Goal: Information Seeking & Learning: Learn about a topic

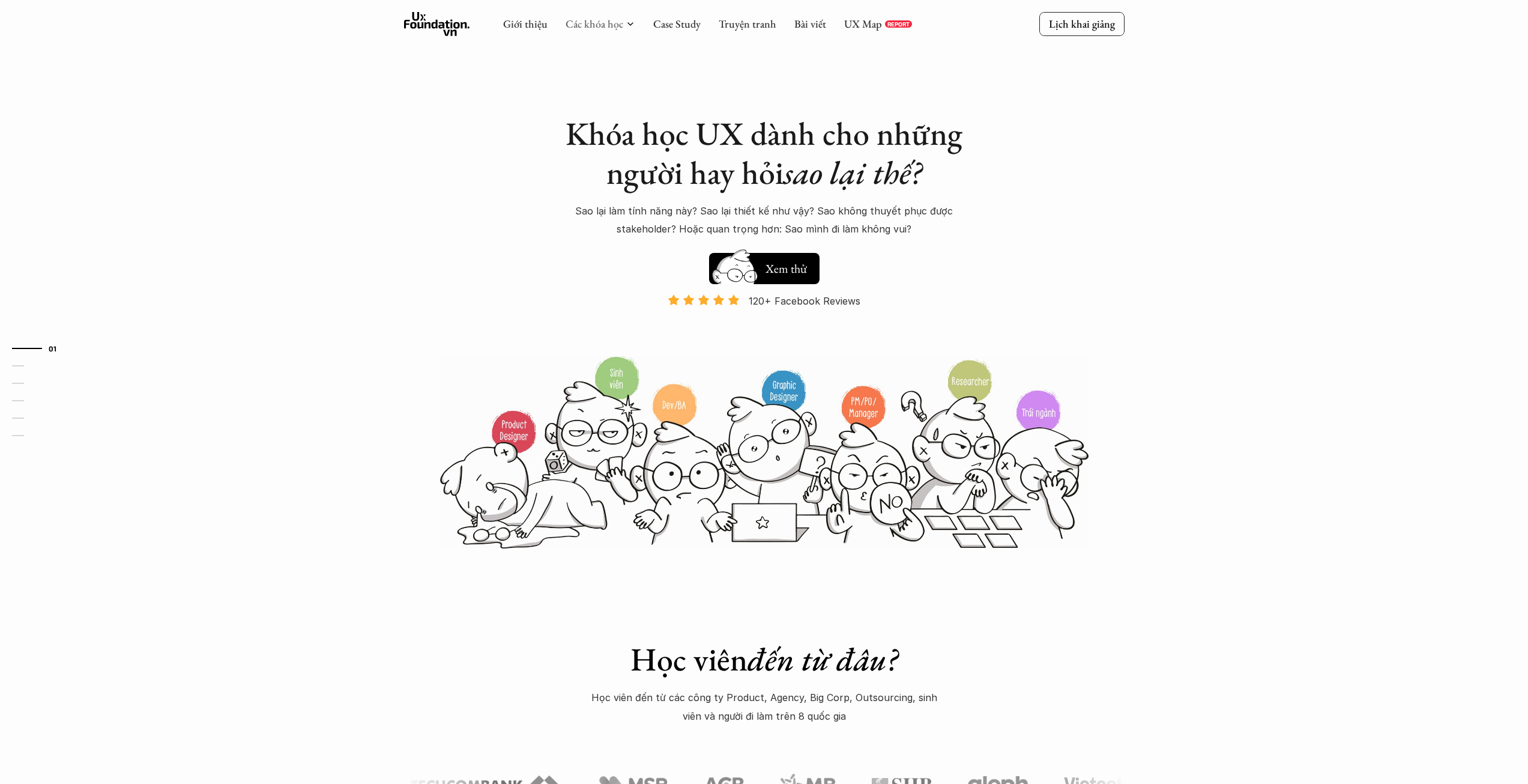
click at [621, 21] on link "Các khóa học" at bounding box center [594, 23] width 58 height 13
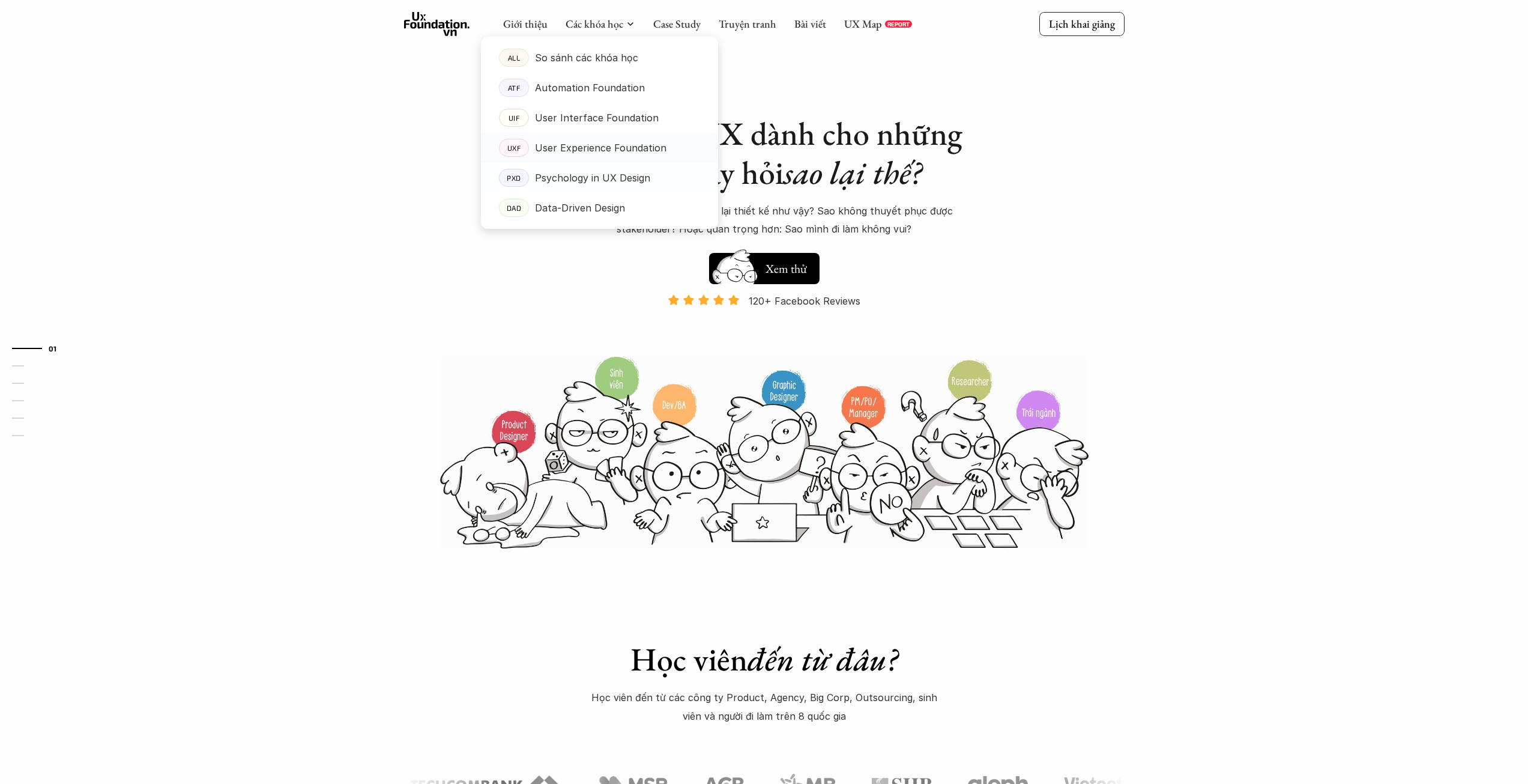
click at [615, 149] on p "User Experience Foundation" at bounding box center [600, 147] width 131 height 18
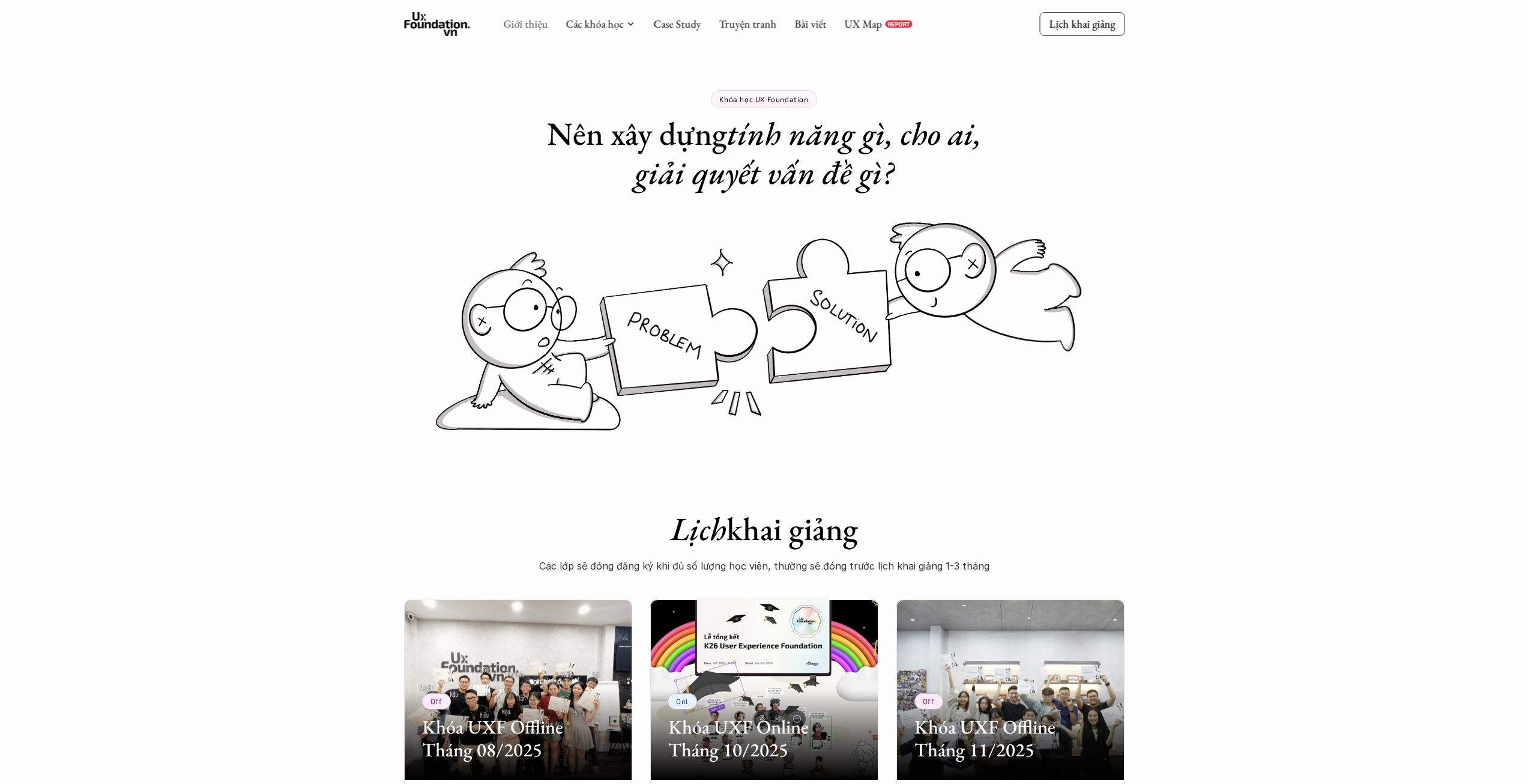
click at [522, 23] on link "Giới thiệu" at bounding box center [526, 23] width 45 height 13
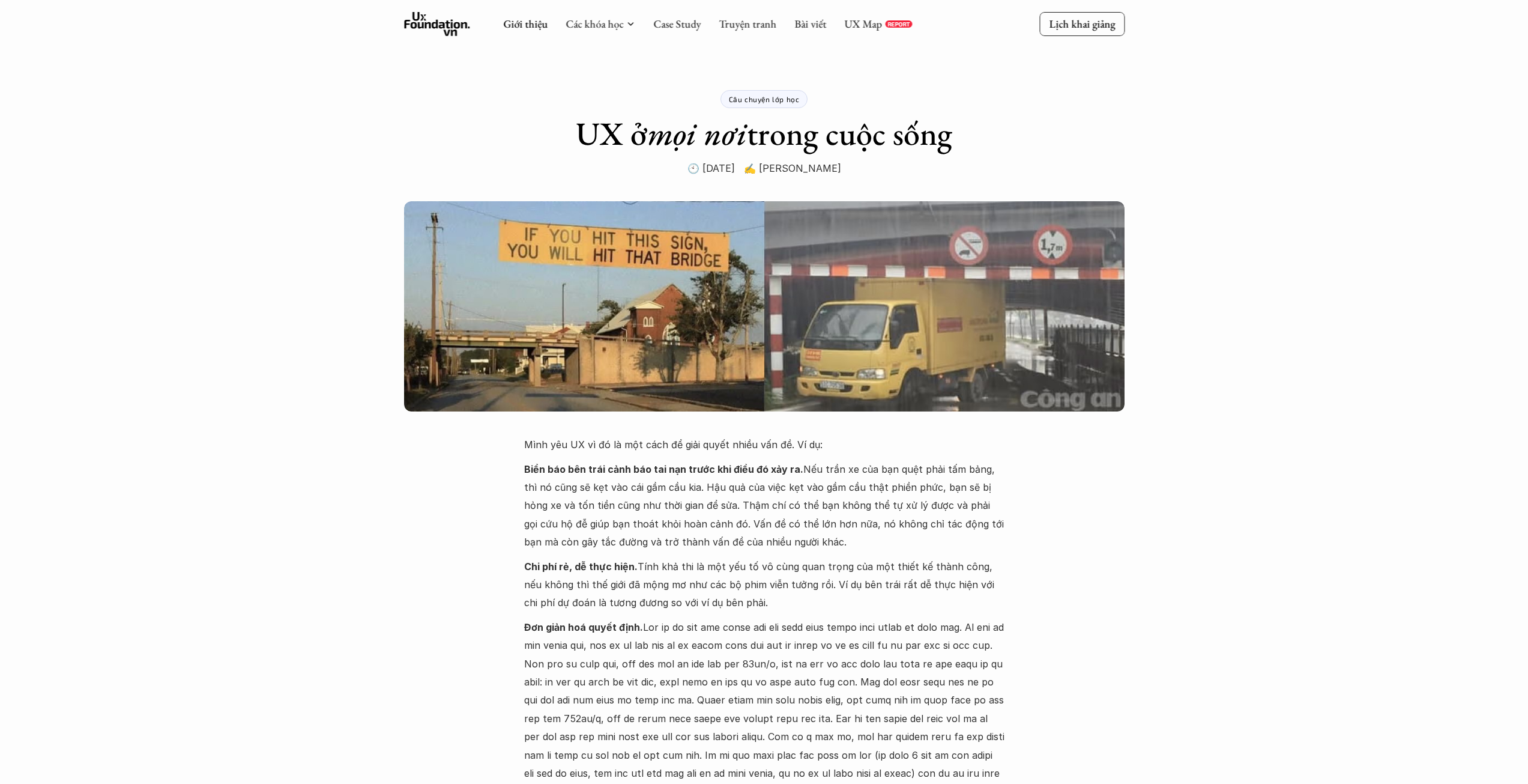
click at [452, 27] on use at bounding box center [438, 23] width 66 height 24
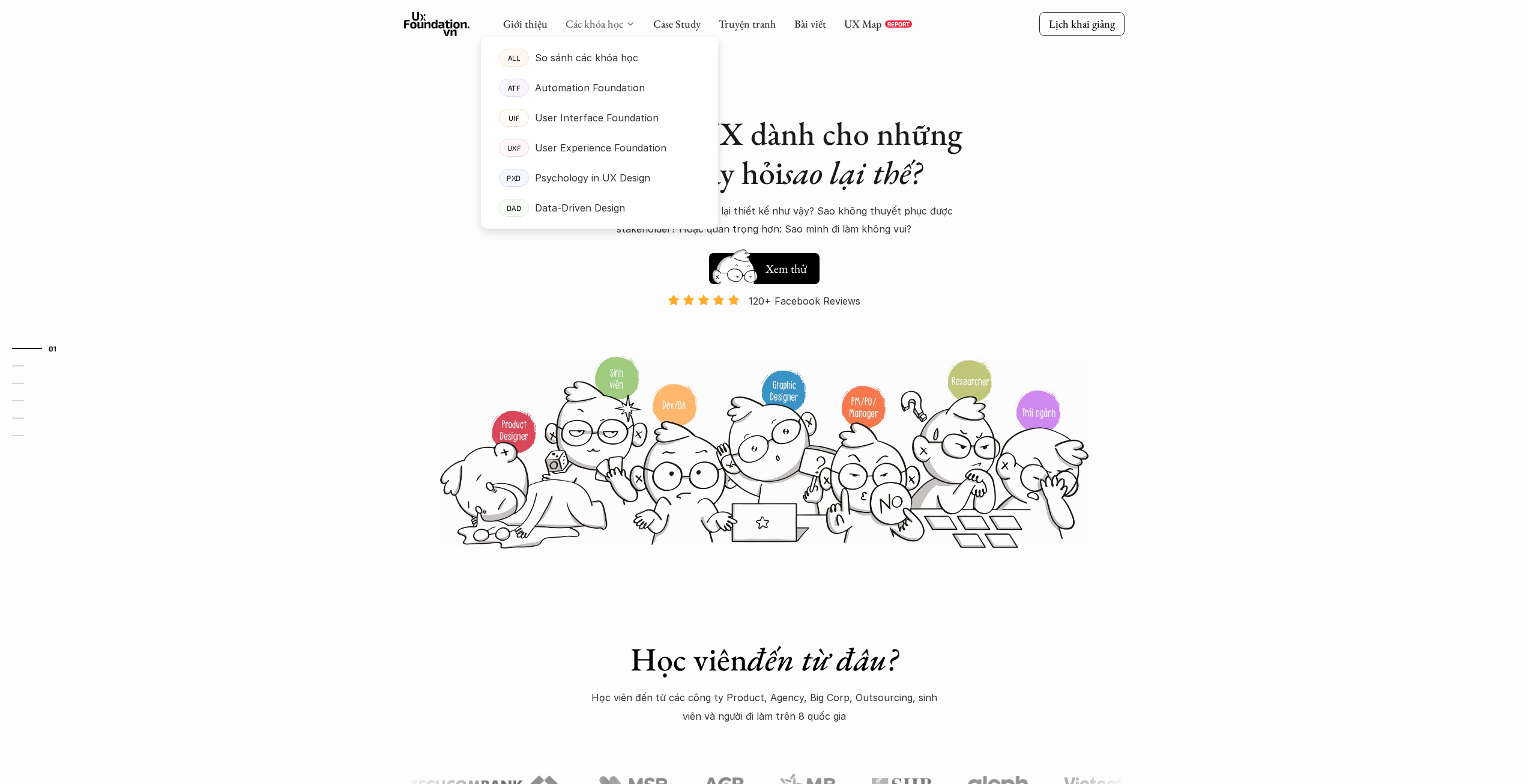
click at [583, 21] on link "Các khóa học" at bounding box center [594, 23] width 58 height 13
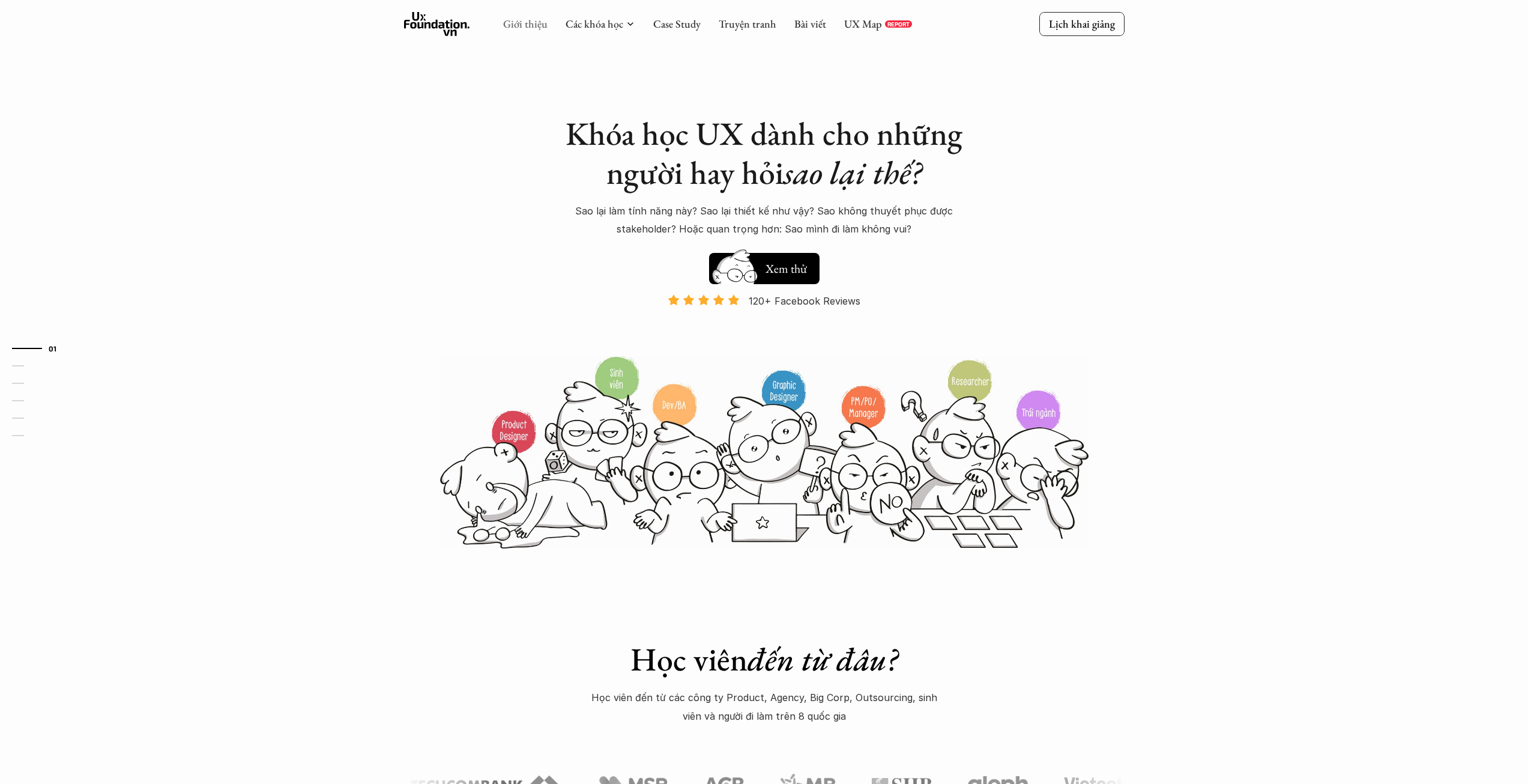
click at [529, 23] on link "Giới thiệu" at bounding box center [526, 23] width 45 height 13
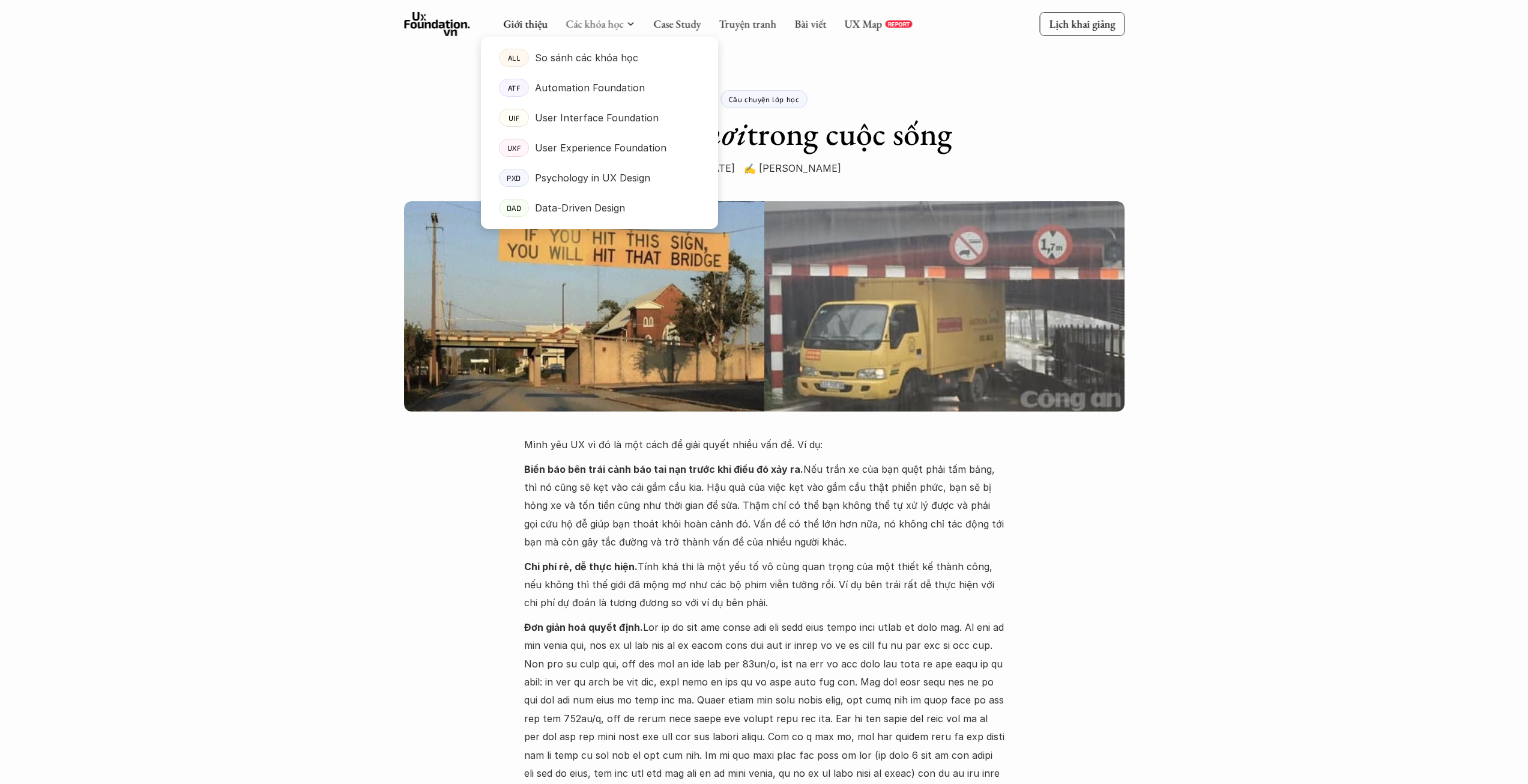
click at [594, 29] on div at bounding box center [600, 123] width 238 height 212
click at [597, 146] on p "User Experience Foundation" at bounding box center [600, 147] width 131 height 18
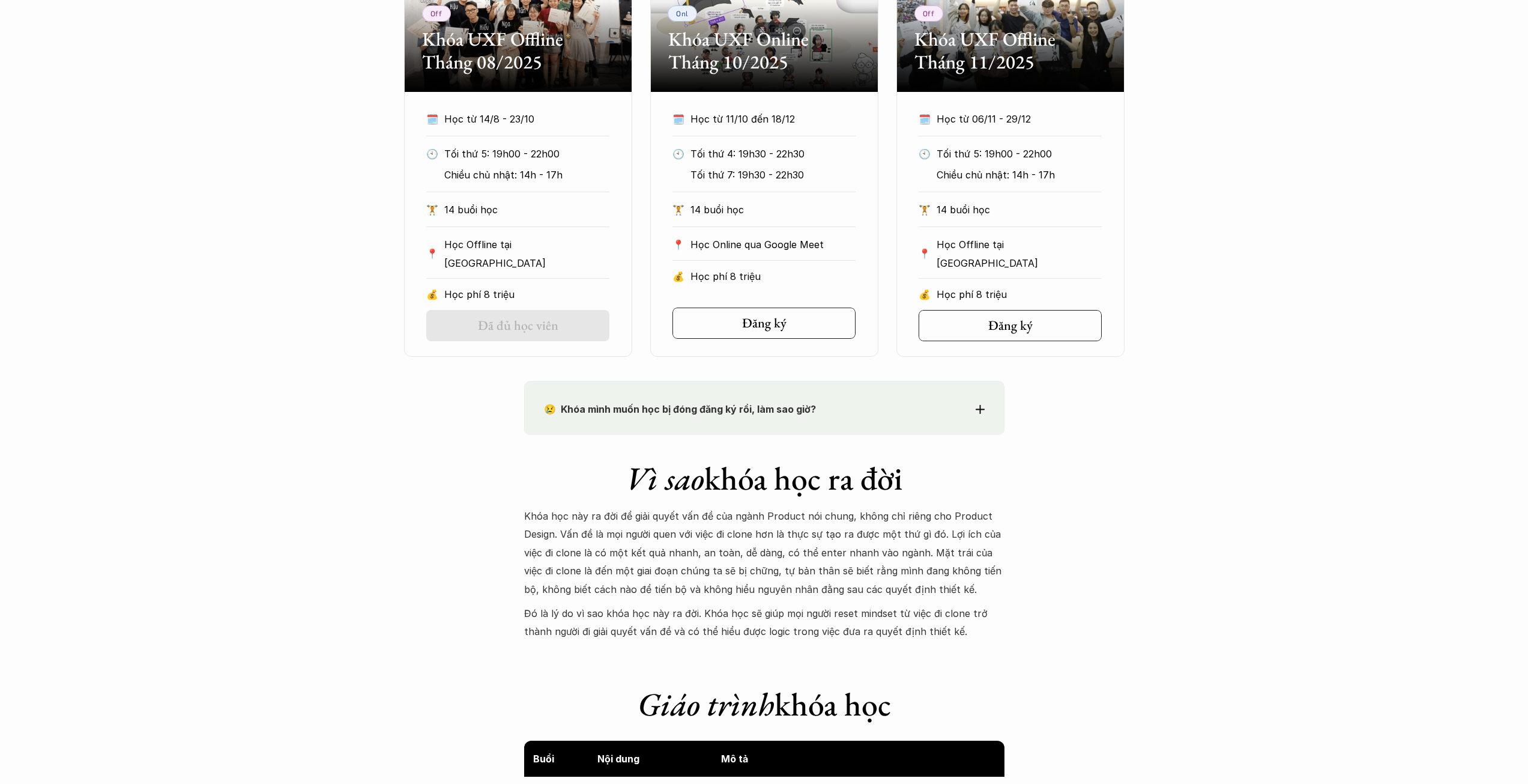
scroll to position [721, 0]
